Goal: Information Seeking & Learning: Learn about a topic

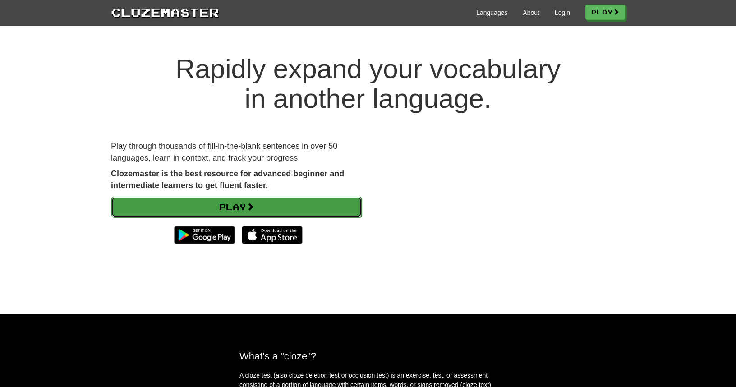
click at [293, 203] on link "Play" at bounding box center [236, 207] width 250 height 21
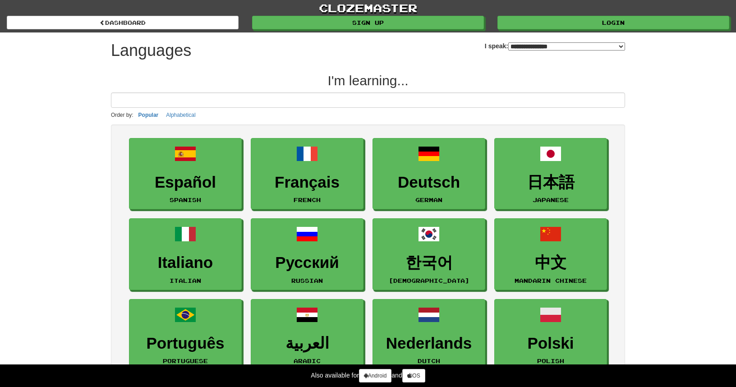
select select "*******"
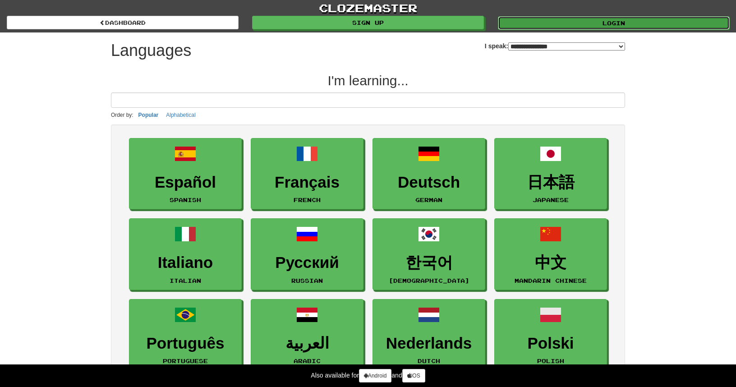
click at [585, 19] on link "Login" at bounding box center [614, 23] width 232 height 14
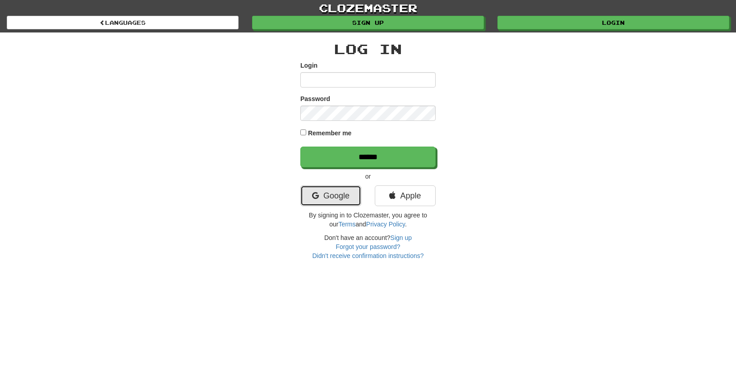
click at [343, 191] on link "Google" at bounding box center [330, 195] width 61 height 21
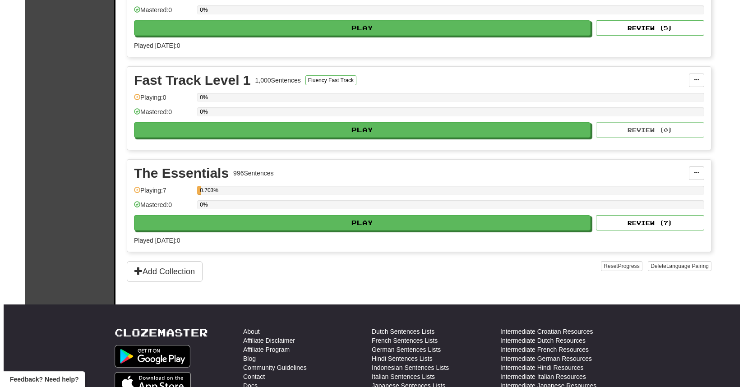
scroll to position [180, 0]
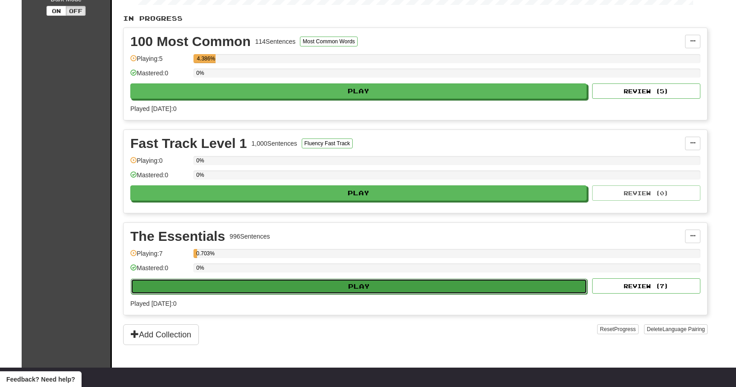
click at [264, 279] on button "Play" at bounding box center [359, 286] width 456 height 15
select select "**"
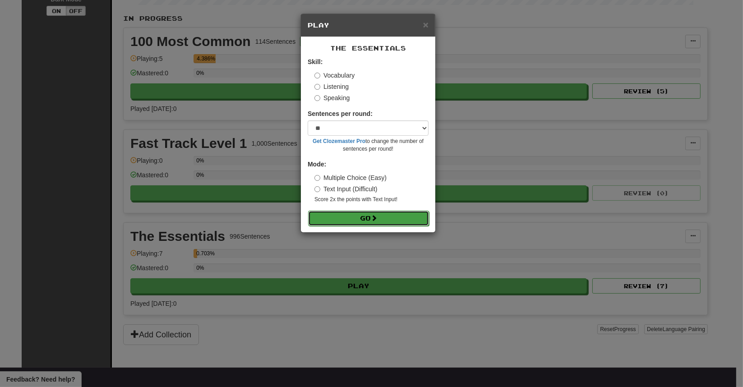
click at [351, 219] on button "Go" at bounding box center [368, 218] width 121 height 15
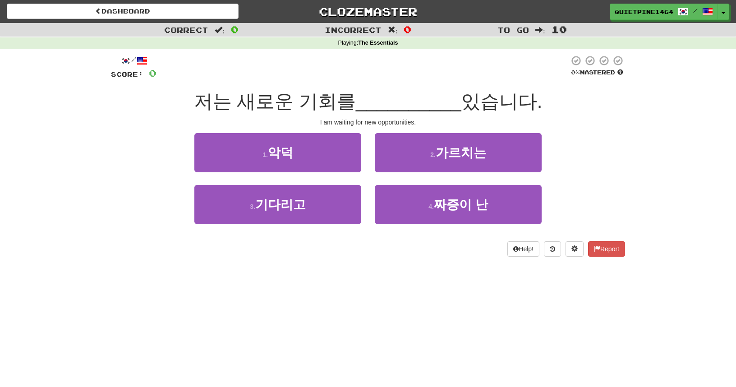
drag, startPoint x: 220, startPoint y: 109, endPoint x: 358, endPoint y: 101, distance: 138.7
click at [358, 101] on div "저는 새로운 기회를 __________ 있습니다." at bounding box center [368, 101] width 514 height 25
click at [358, 101] on span "__________" at bounding box center [409, 101] width 106 height 21
drag, startPoint x: 321, startPoint y: 122, endPoint x: 357, endPoint y: 124, distance: 36.6
click at [357, 124] on div "I am waiting for new opportunities." at bounding box center [368, 122] width 514 height 9
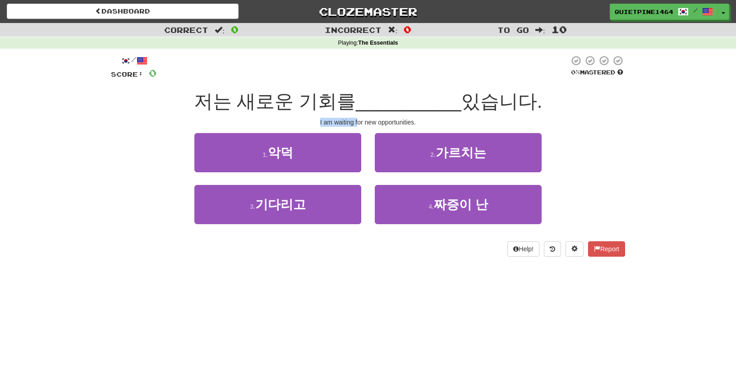
click at [357, 124] on div "I am waiting for new opportunities." at bounding box center [368, 122] width 514 height 9
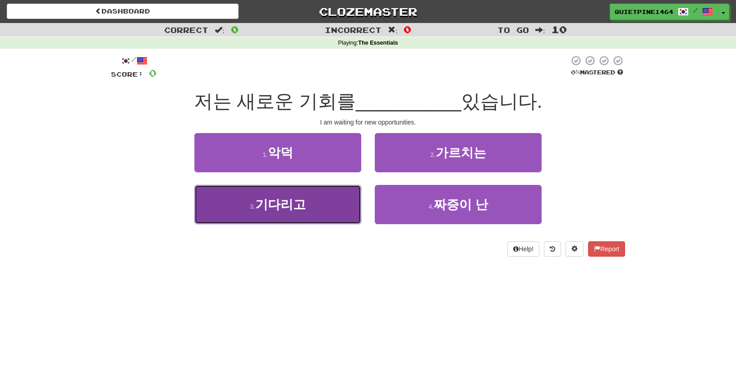
click at [310, 210] on button "3 . 기다리고" at bounding box center [277, 204] width 167 height 39
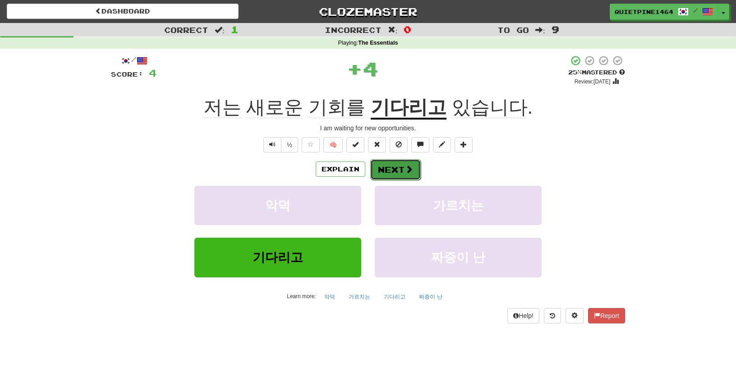
click at [399, 171] on button "Next" at bounding box center [395, 169] width 51 height 21
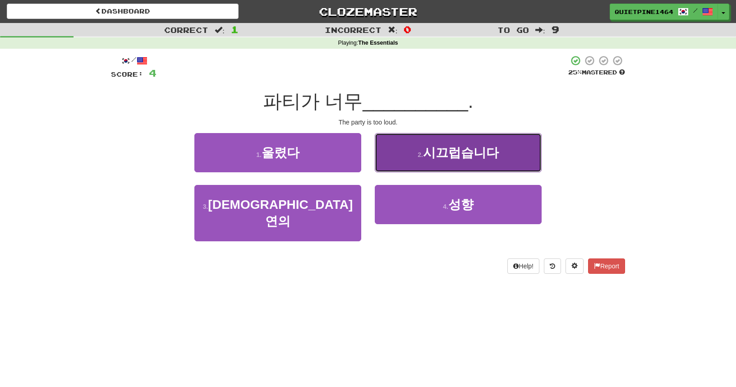
click at [477, 161] on button "2 . 시끄럽습니다" at bounding box center [458, 152] width 167 height 39
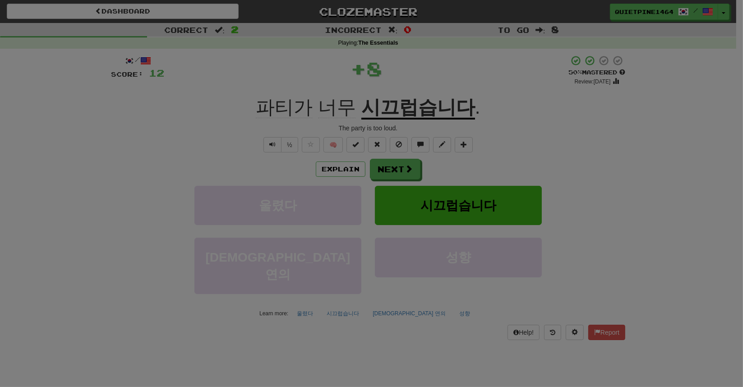
click at [0, 0] on div "× Leveled Up! / Level: 1 +1 Tell the world! Share Tweet Post Close" at bounding box center [0, 0] width 0 height 0
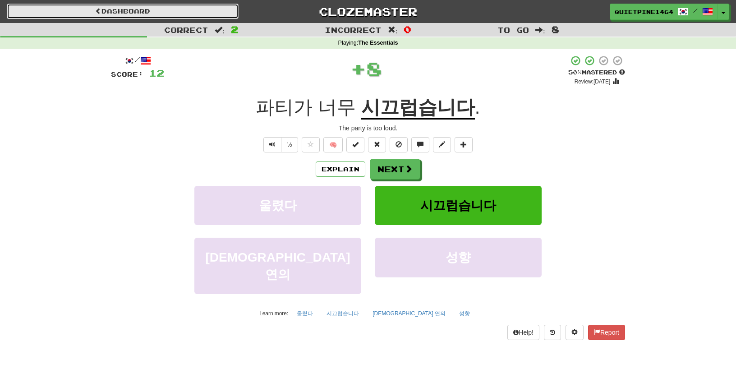
click at [127, 8] on link "Dashboard" at bounding box center [123, 11] width 232 height 15
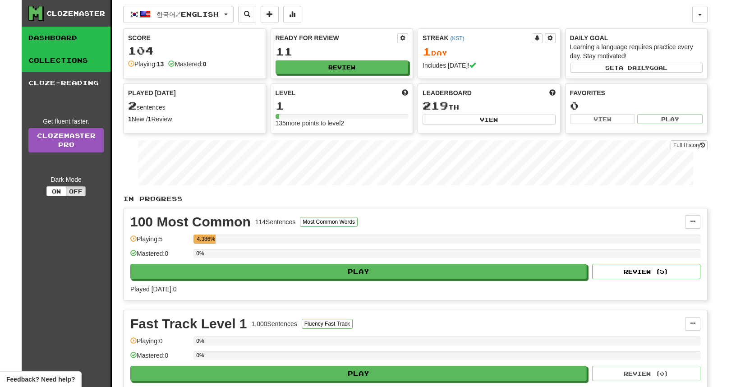
click at [63, 59] on link "Collections" at bounding box center [66, 60] width 89 height 23
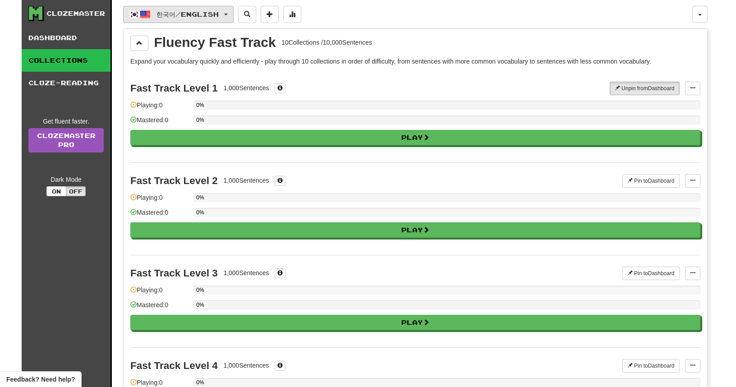
click at [187, 16] on span "한국어 / English" at bounding box center [188, 14] width 62 height 8
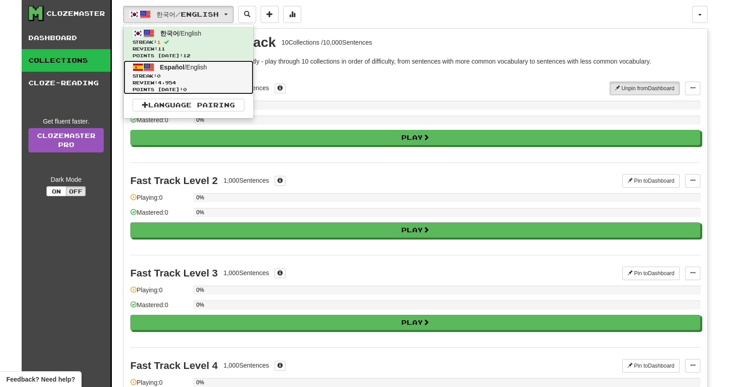
click at [171, 74] on span "Streak: 0" at bounding box center [189, 76] width 112 height 7
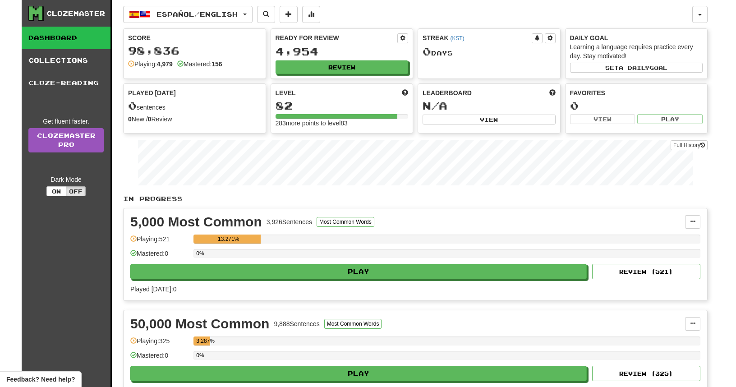
click at [57, 46] on link "Dashboard" at bounding box center [66, 38] width 89 height 23
drag, startPoint x: 129, startPoint y: 50, endPoint x: 183, endPoint y: 51, distance: 54.1
click at [183, 51] on div "98,836" at bounding box center [194, 50] width 133 height 11
